Goal: Entertainment & Leisure: Consume media (video, audio)

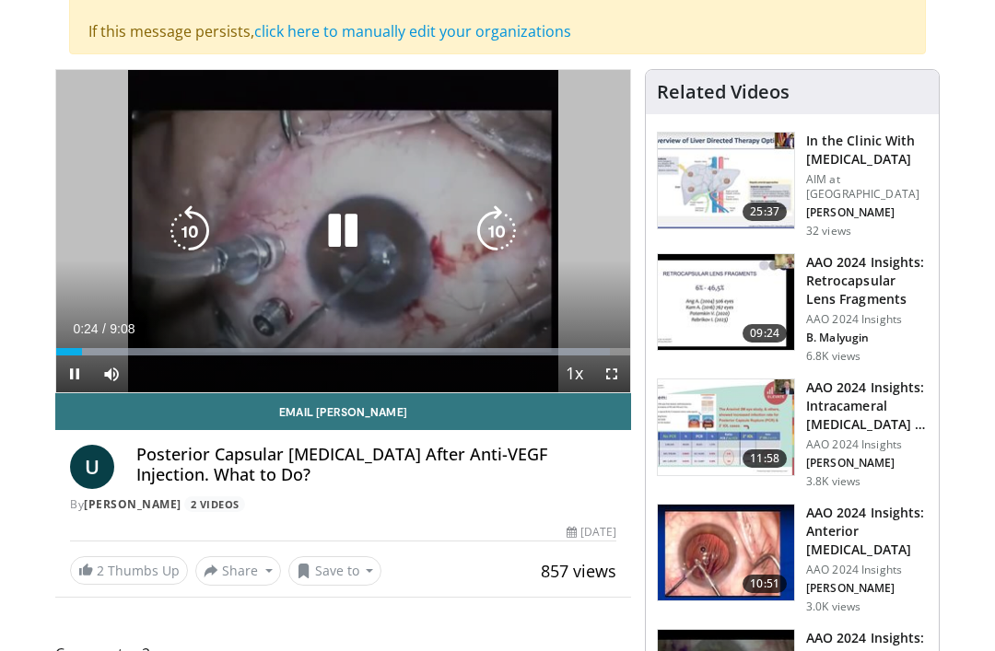
scroll to position [223, 0]
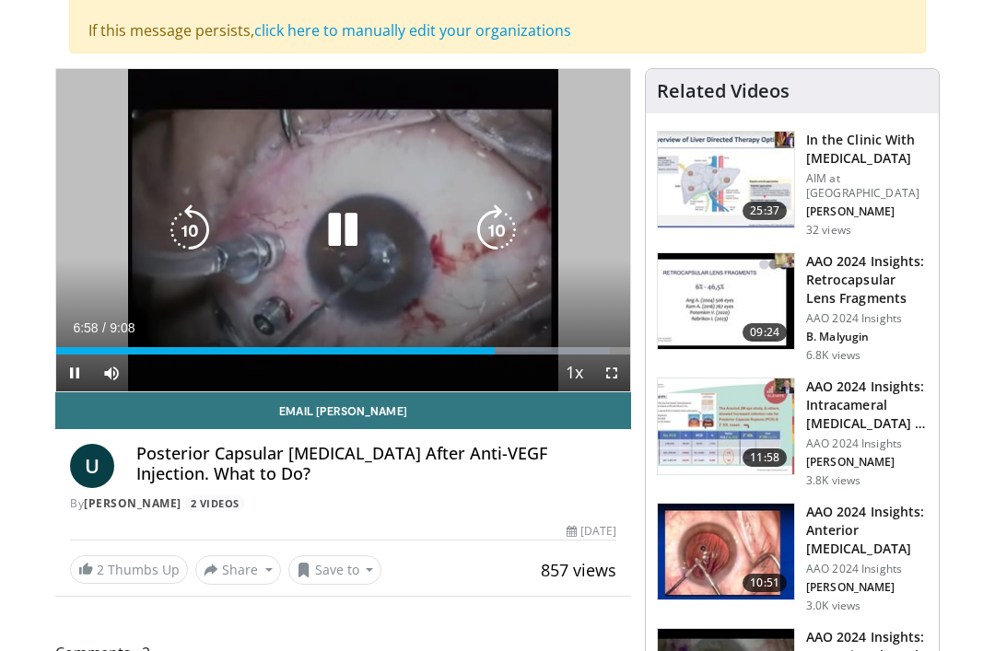
click at [346, 231] on icon "Video Player" at bounding box center [343, 230] width 52 height 52
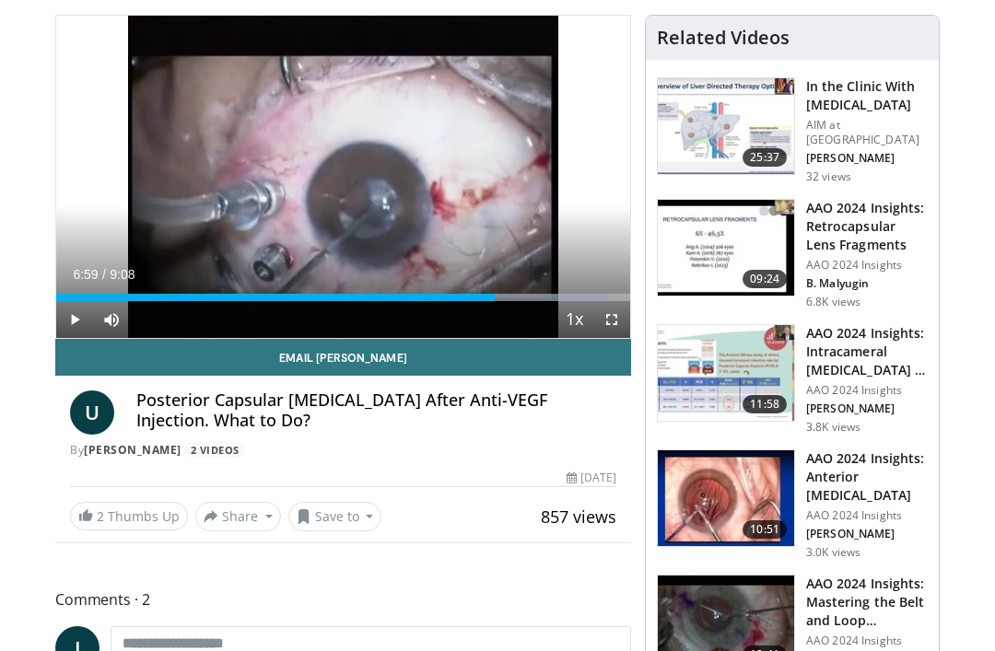
scroll to position [0, 0]
